Goal: Download file/media

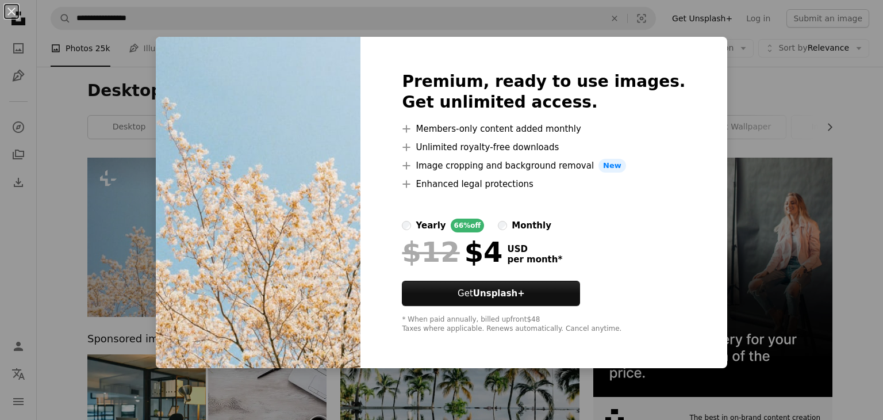
click at [824, 229] on div "An X shape Premium, ready to use images. Get unlimited access. A plus sign Memb…" at bounding box center [441, 210] width 883 height 420
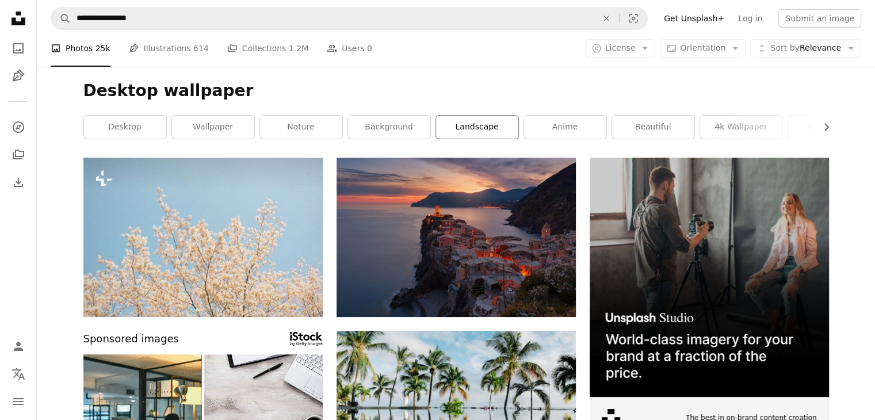
click at [481, 128] on link "landscape" at bounding box center [477, 127] width 82 height 23
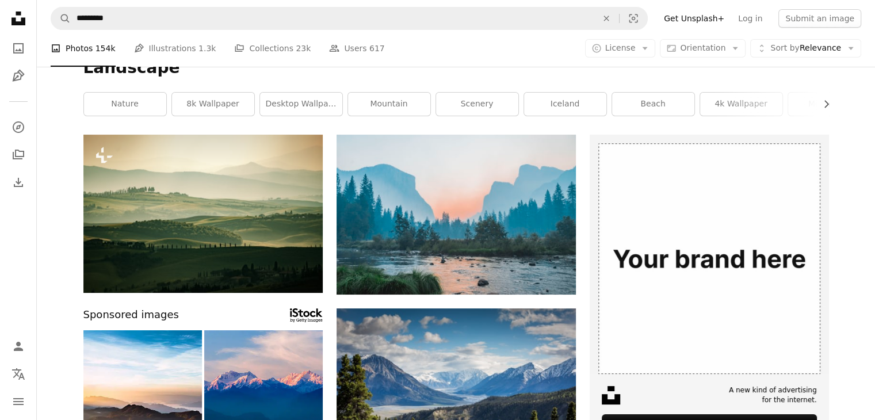
scroll to position [69, 0]
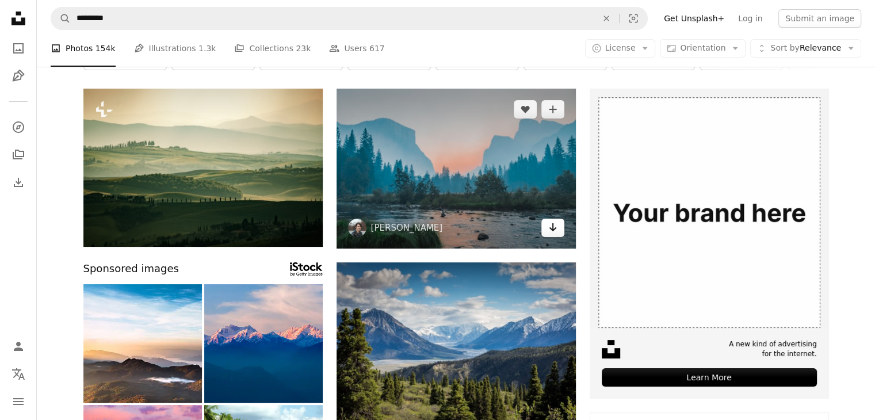
click at [557, 226] on link "Arrow pointing down" at bounding box center [552, 228] width 23 height 18
